Goal: Register for event/course

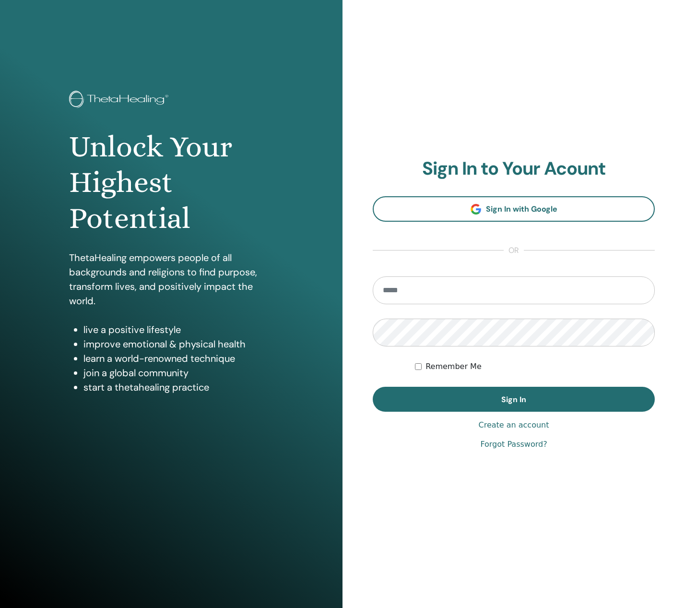
drag, startPoint x: 0, startPoint y: 0, endPoint x: 399, endPoint y: 289, distance: 492.7
click at [399, 289] on input "email" at bounding box center [514, 290] width 282 height 28
type input "**********"
click at [373, 387] on button "Sign In" at bounding box center [514, 399] width 282 height 25
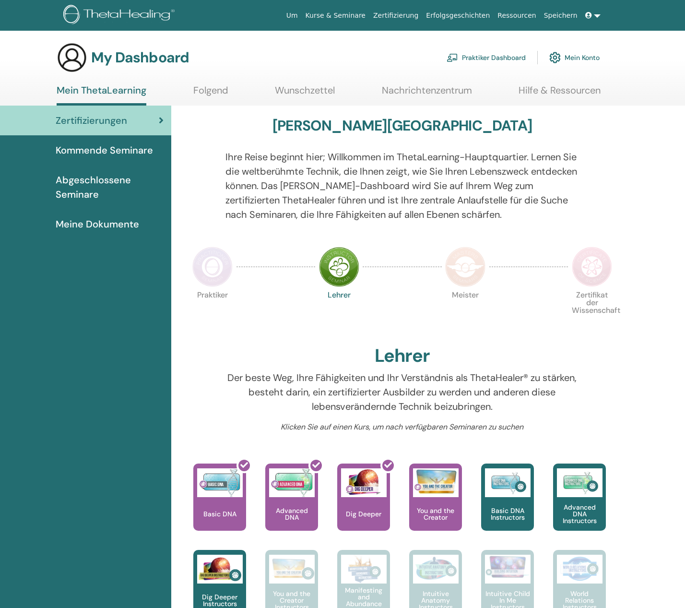
click at [73, 191] on span "Abgeschlossene Seminare" at bounding box center [110, 187] width 108 height 29
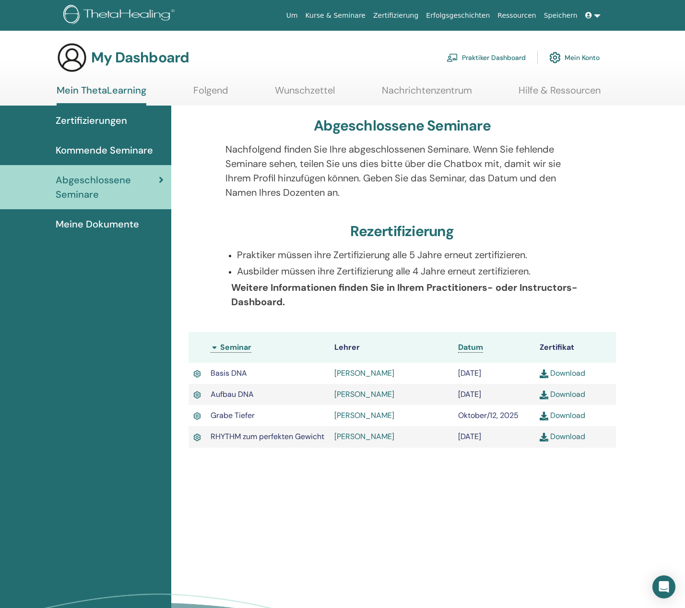
click at [544, 441] on img at bounding box center [543, 437] width 9 height 9
click at [111, 149] on span "Kommende Seminare" at bounding box center [104, 150] width 97 height 14
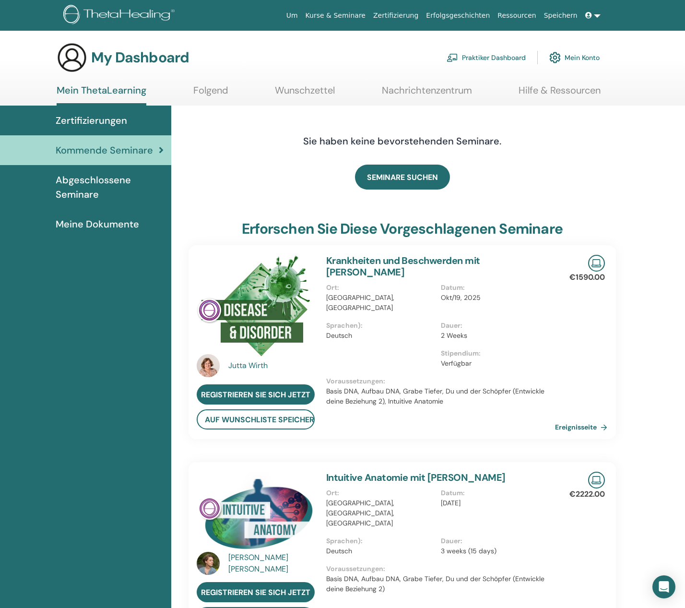
click at [210, 90] on link "Folgend" at bounding box center [210, 93] width 35 height 19
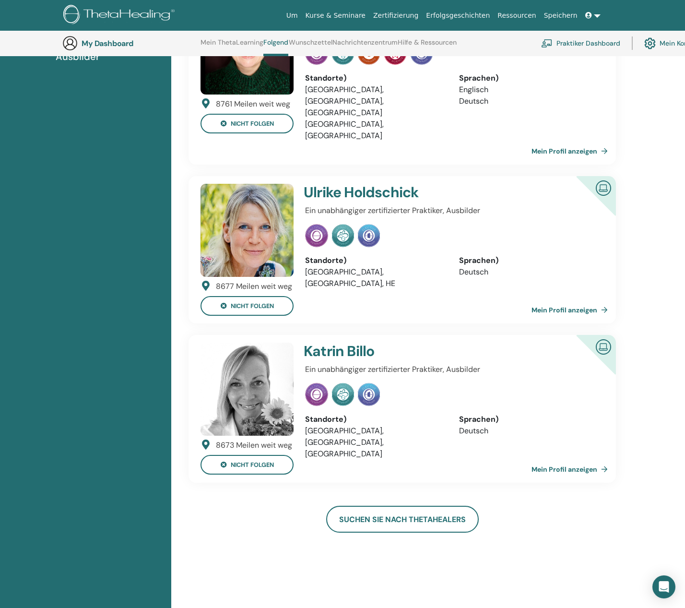
scroll to position [172, 0]
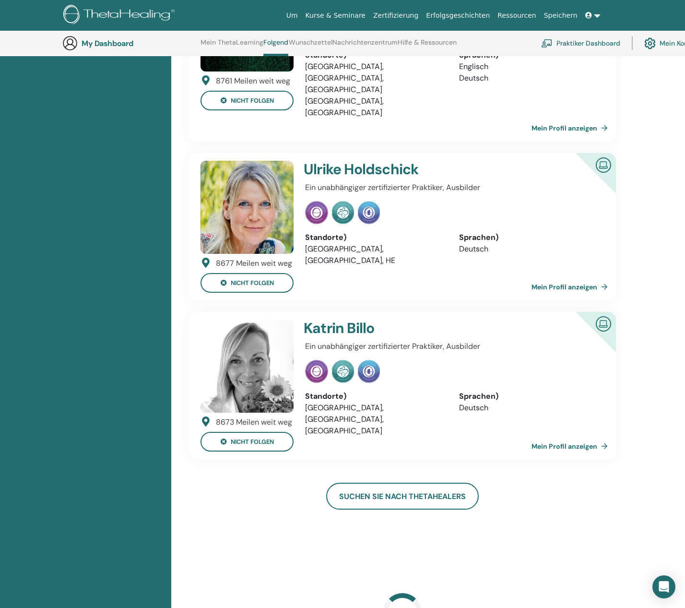
click at [552, 436] on link "Mein Profil anzeigen" at bounding box center [571, 445] width 80 height 19
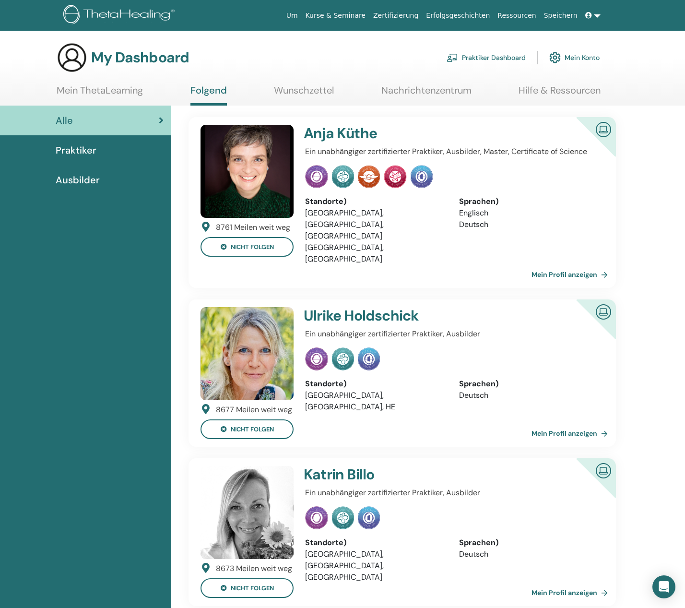
click at [543, 583] on link "Mein Profil anzeigen" at bounding box center [571, 592] width 80 height 19
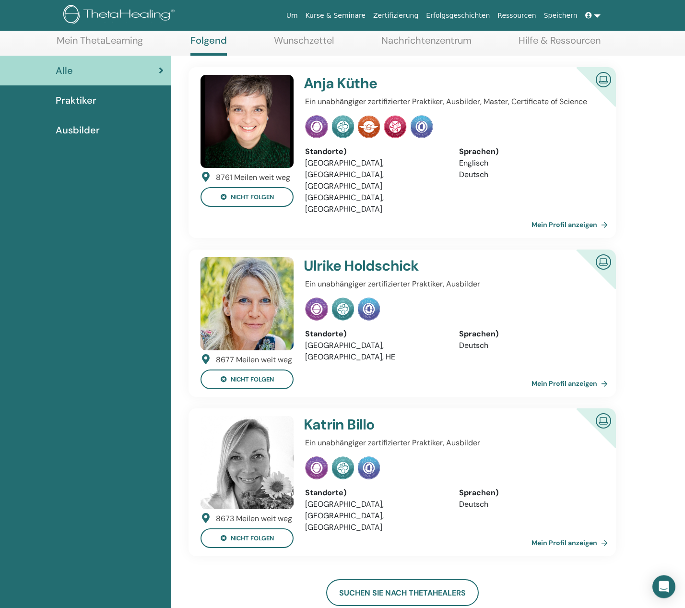
scroll to position [123, 0]
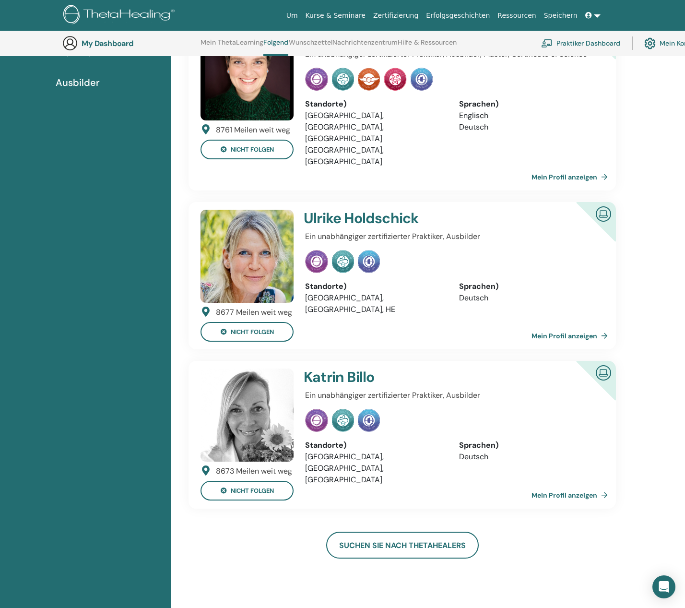
click at [553, 485] on link "Mein Profil anzeigen" at bounding box center [571, 494] width 80 height 19
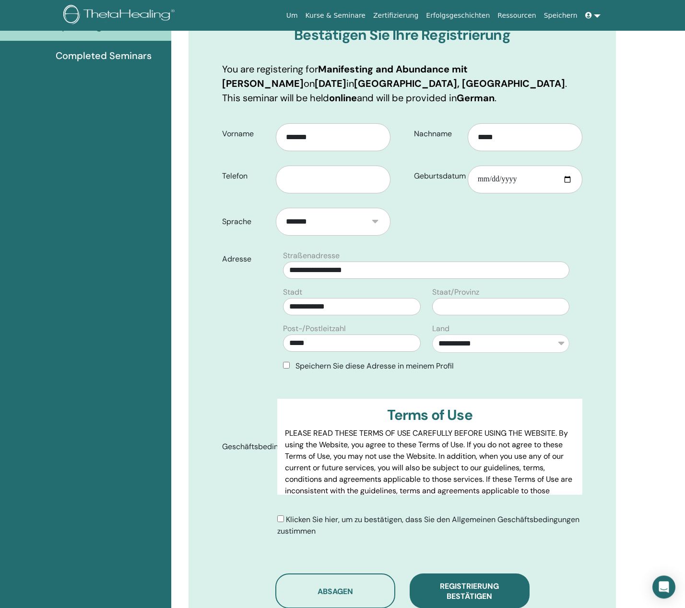
scroll to position [218, 0]
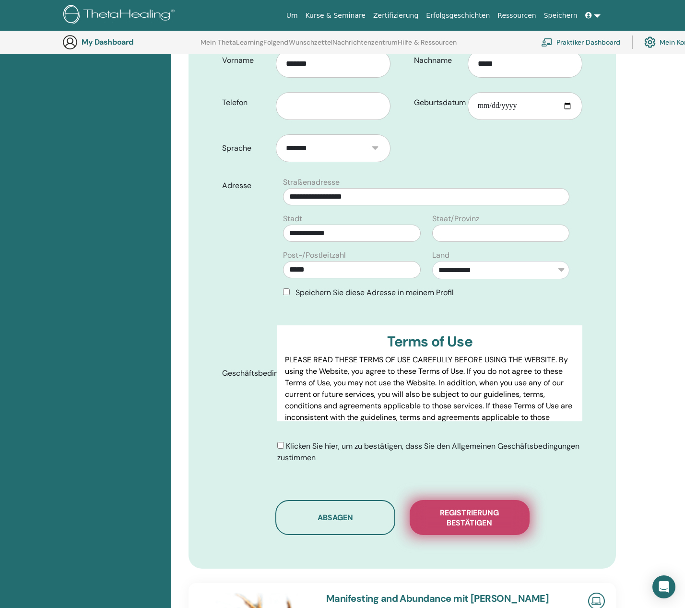
click at [465, 515] on span "Registrierung bestätigen" at bounding box center [470, 517] width 96 height 20
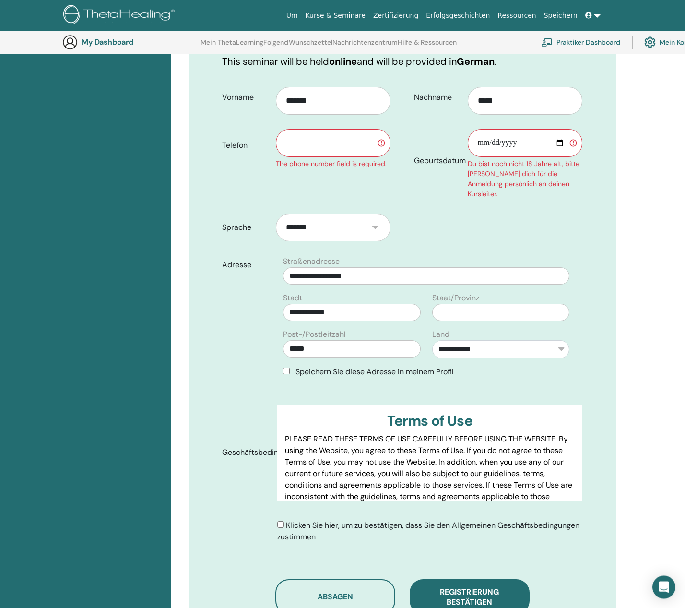
scroll to position [120, 0]
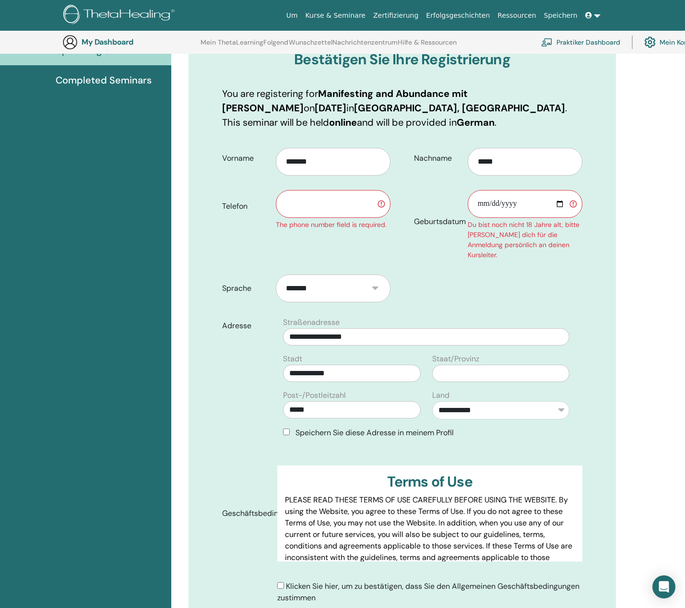
click at [484, 200] on input "Geburtsdatum" at bounding box center [525, 204] width 115 height 28
type input "**********"
drag, startPoint x: 352, startPoint y: 204, endPoint x: 349, endPoint y: 195, distance: 9.4
click at [349, 199] on input "text" at bounding box center [333, 204] width 115 height 28
click at [308, 206] on input "text" at bounding box center [333, 204] width 115 height 28
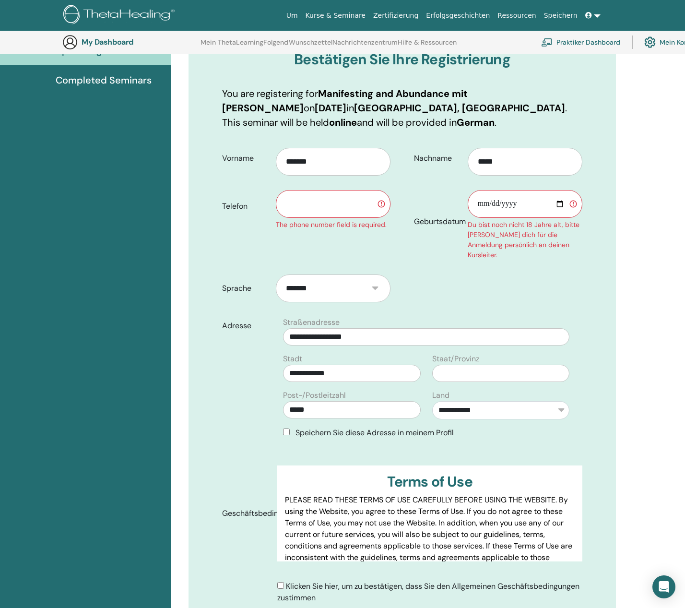
paste input "**********"
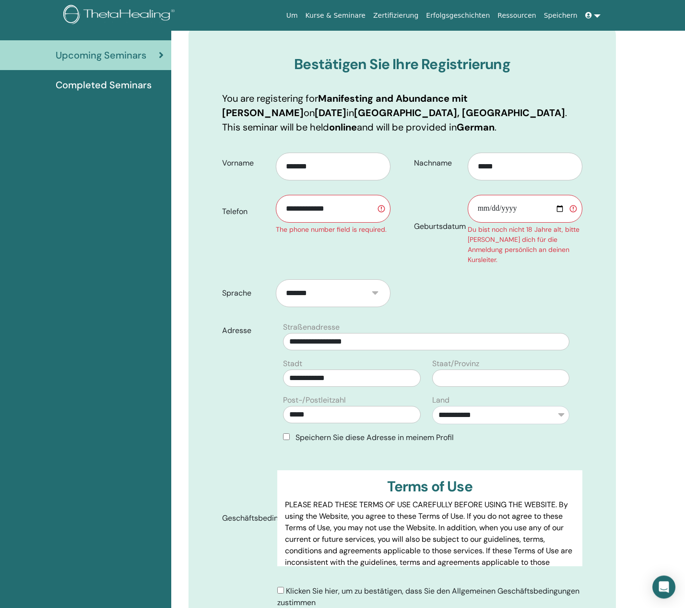
scroll to position [0, 0]
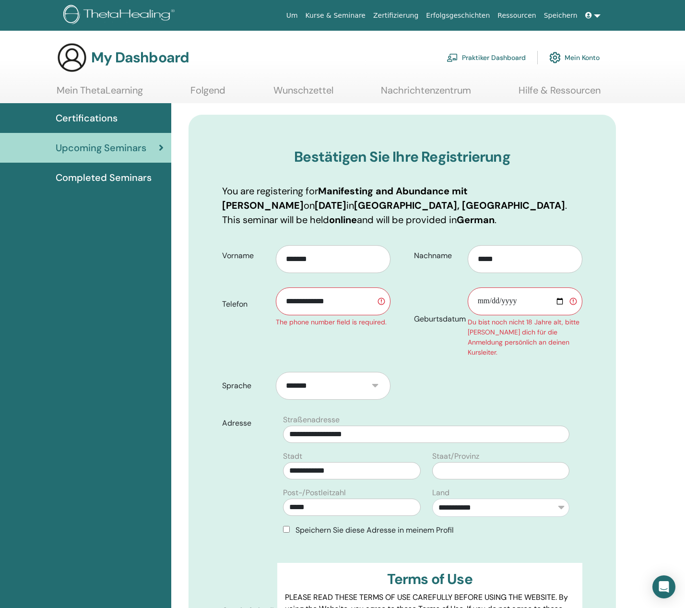
type input "**********"
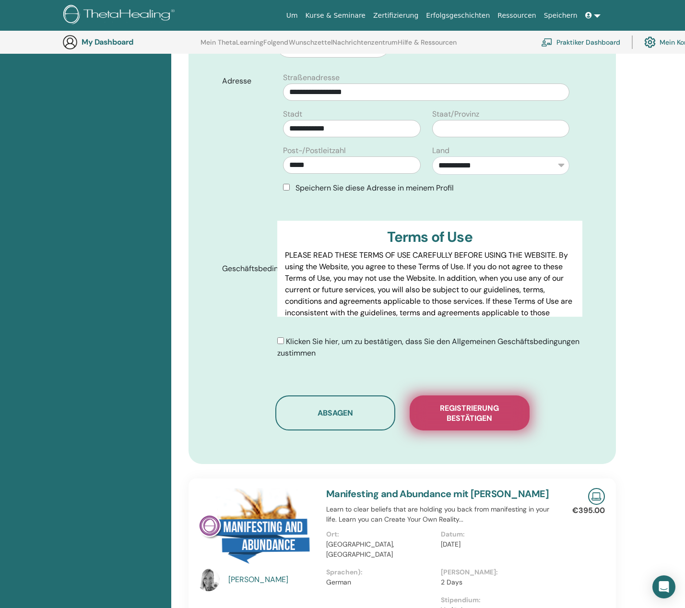
scroll to position [561, 0]
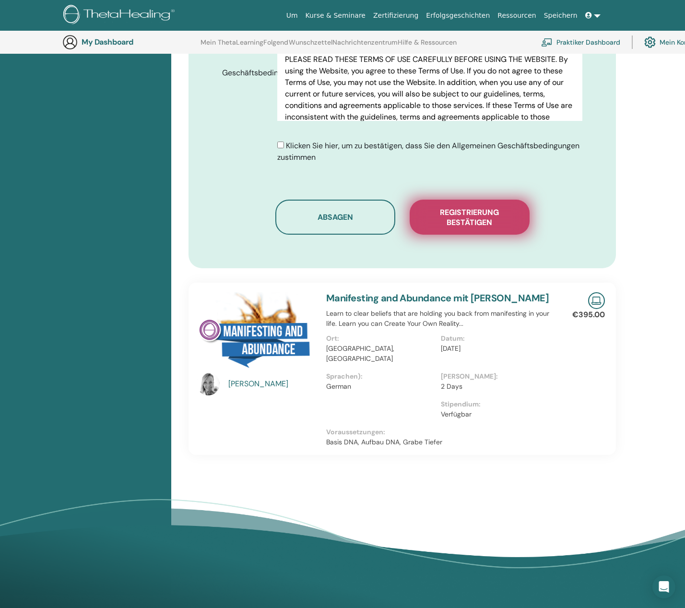
click at [472, 207] on span "Registrierung bestätigen" at bounding box center [470, 217] width 96 height 20
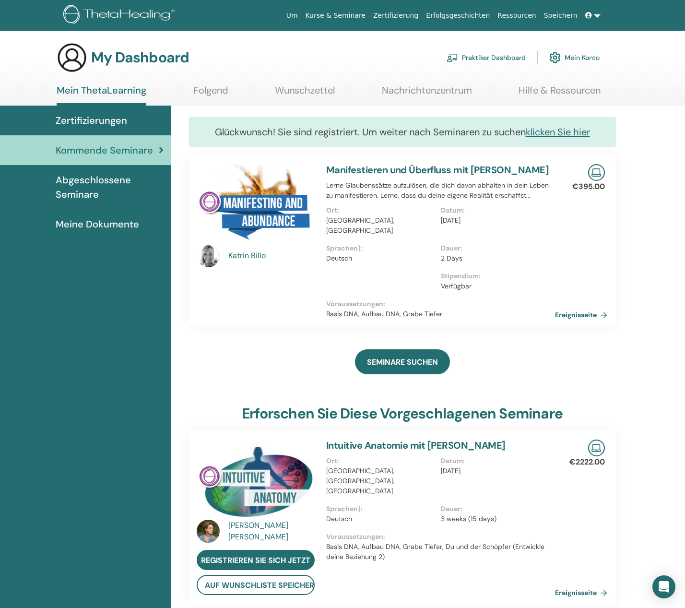
click at [598, 14] on link at bounding box center [592, 16] width 23 height 18
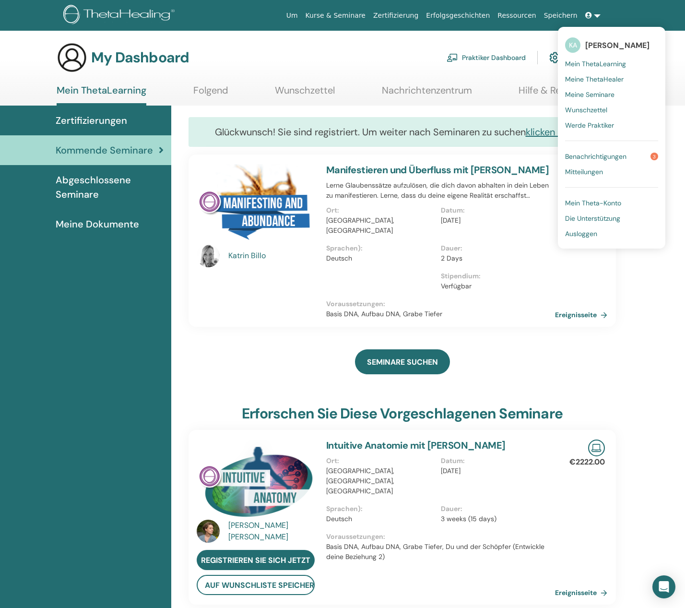
click at [582, 234] on span "Ausloggen" at bounding box center [581, 233] width 32 height 9
